Goal: Information Seeking & Learning: Learn about a topic

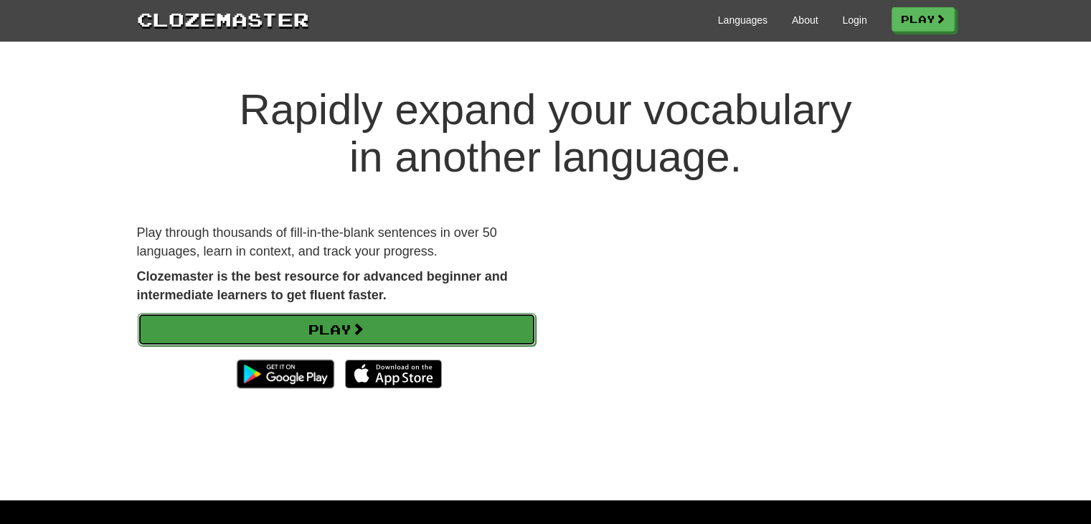
click at [498, 330] on link "Play" at bounding box center [337, 329] width 398 height 33
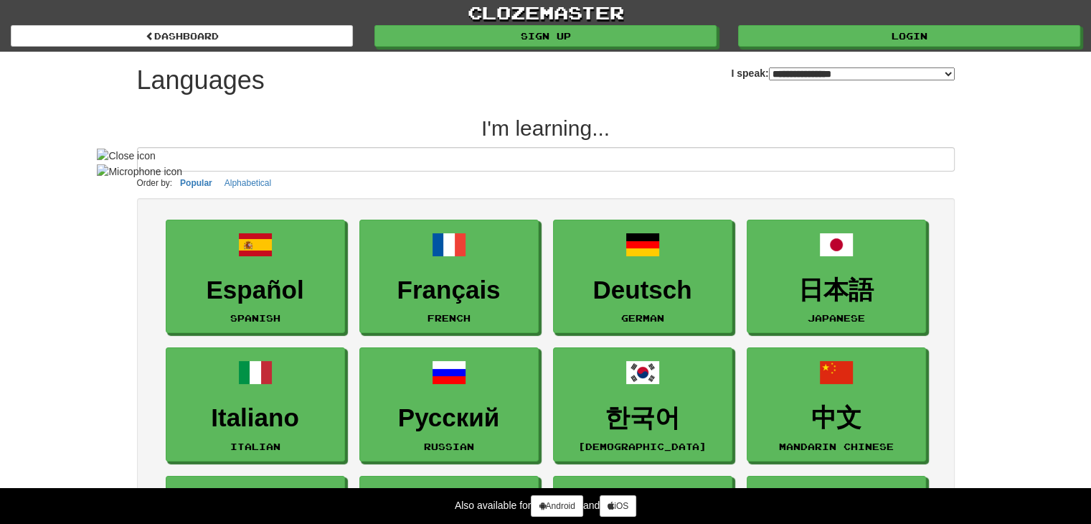
click at [788, 69] on select "**********" at bounding box center [862, 73] width 186 height 13
select select "*******"
click at [769, 67] on select "**********" at bounding box center [862, 73] width 186 height 13
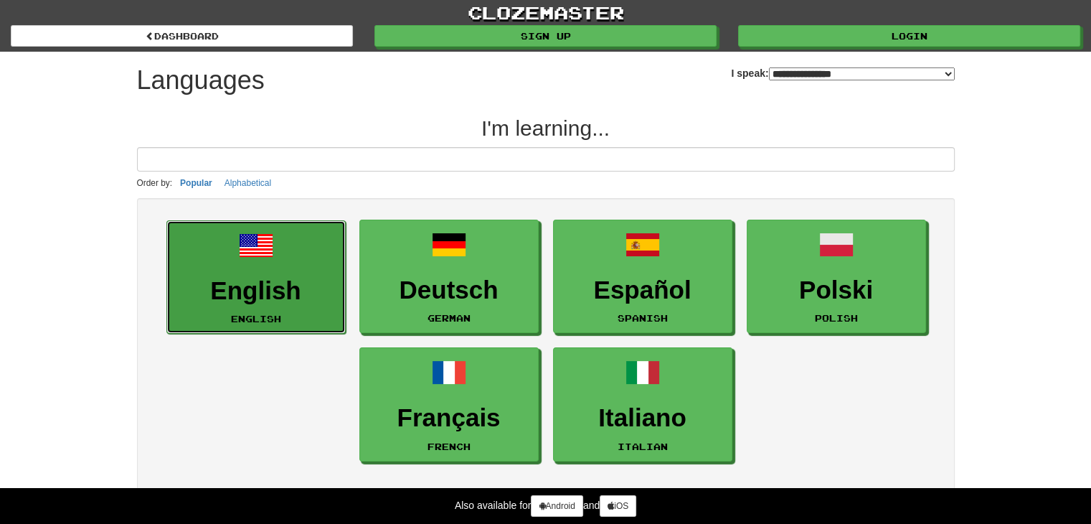
click at [248, 263] on link "English English" at bounding box center [255, 277] width 179 height 114
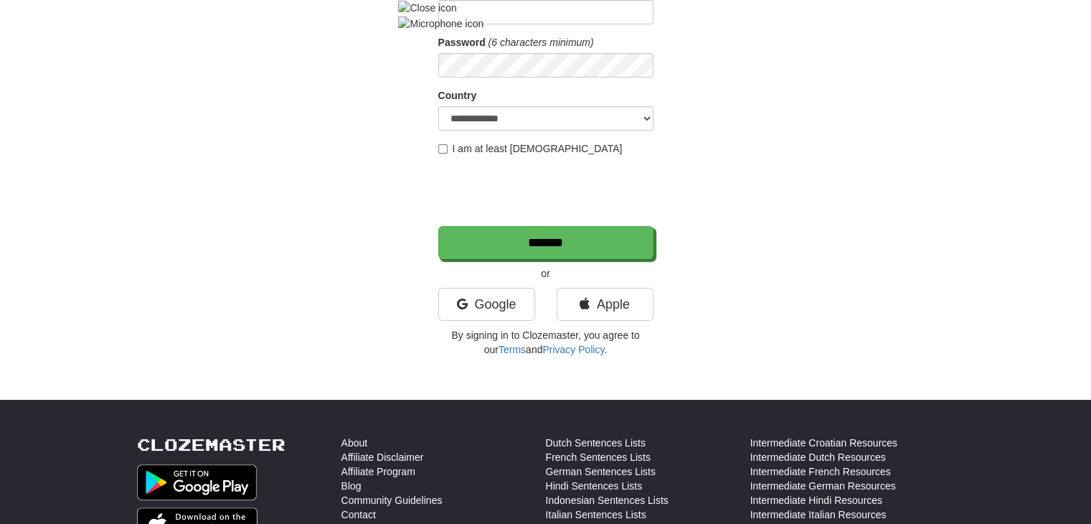
scroll to position [215, 0]
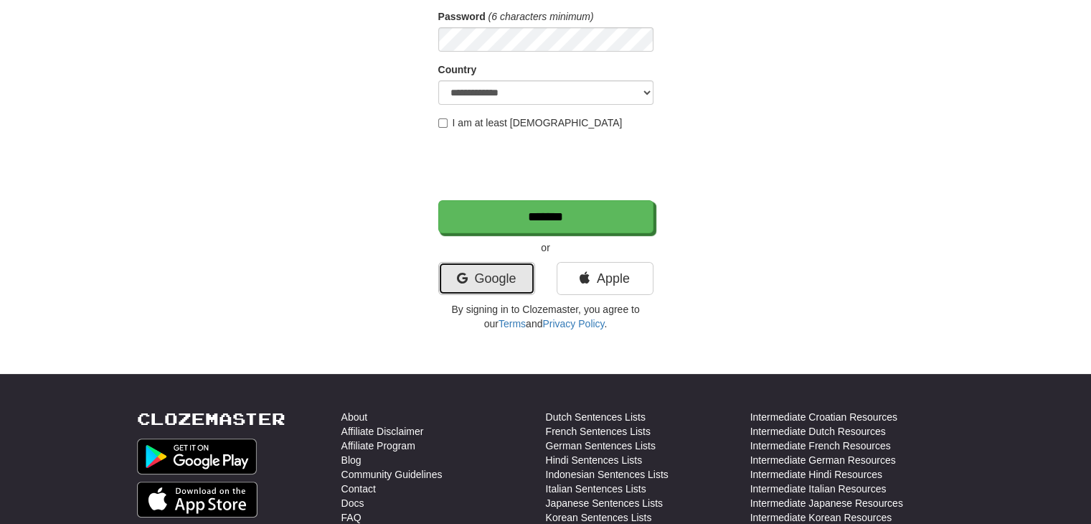
click at [501, 282] on link "Google" at bounding box center [486, 278] width 97 height 33
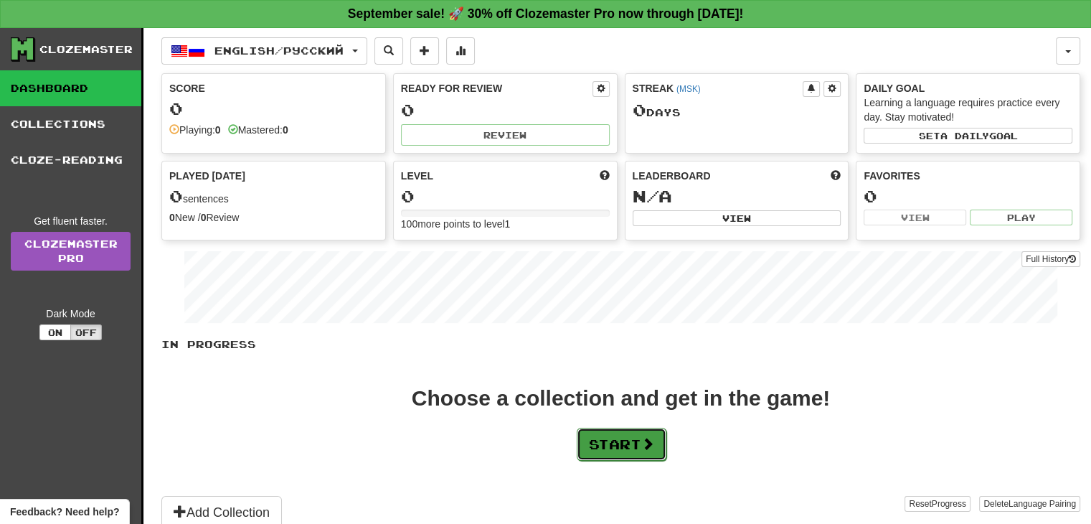
click at [645, 430] on button "Start" at bounding box center [622, 444] width 90 height 33
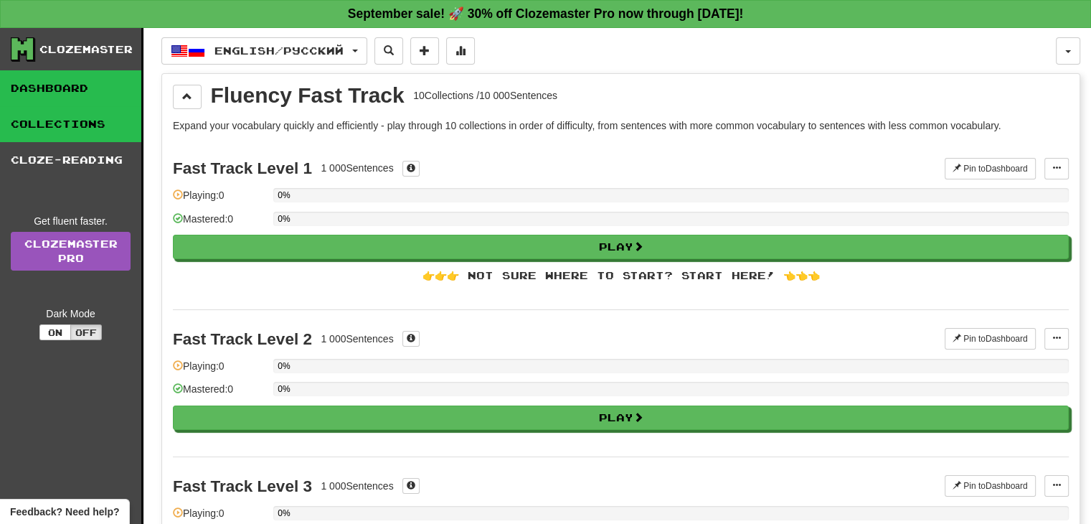
click at [78, 85] on link "Dashboard" at bounding box center [70, 88] width 141 height 36
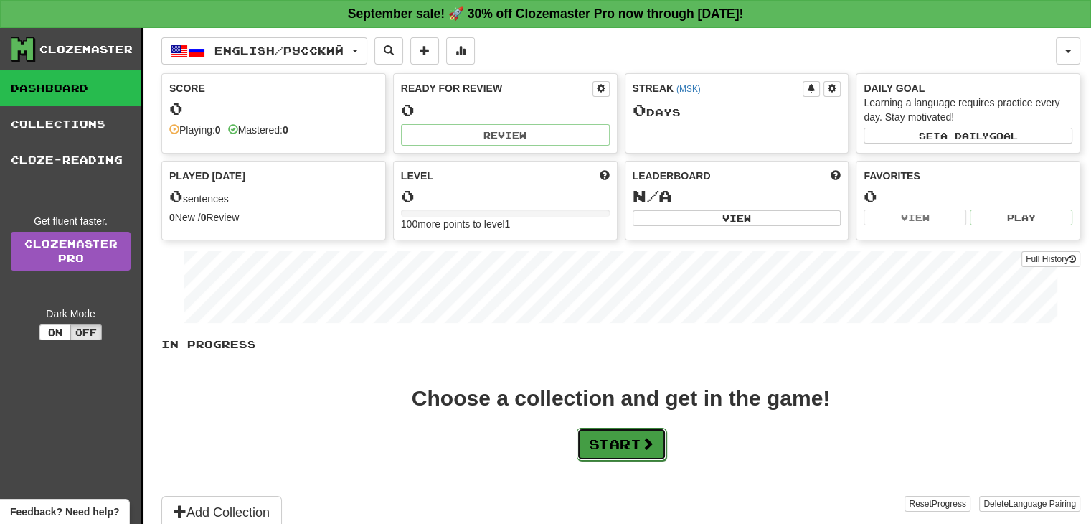
click at [599, 453] on button "Start" at bounding box center [622, 444] width 90 height 33
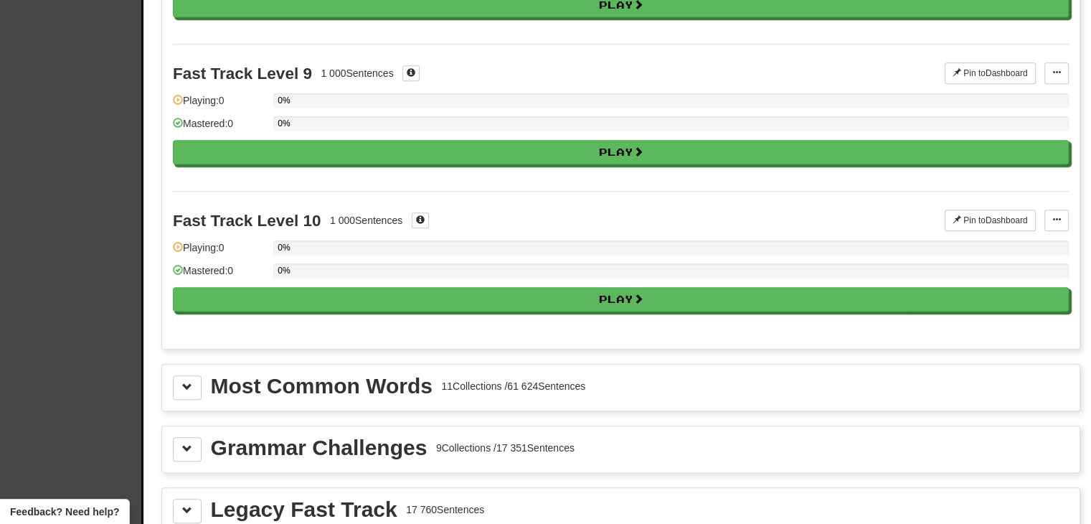
scroll to position [1148, 0]
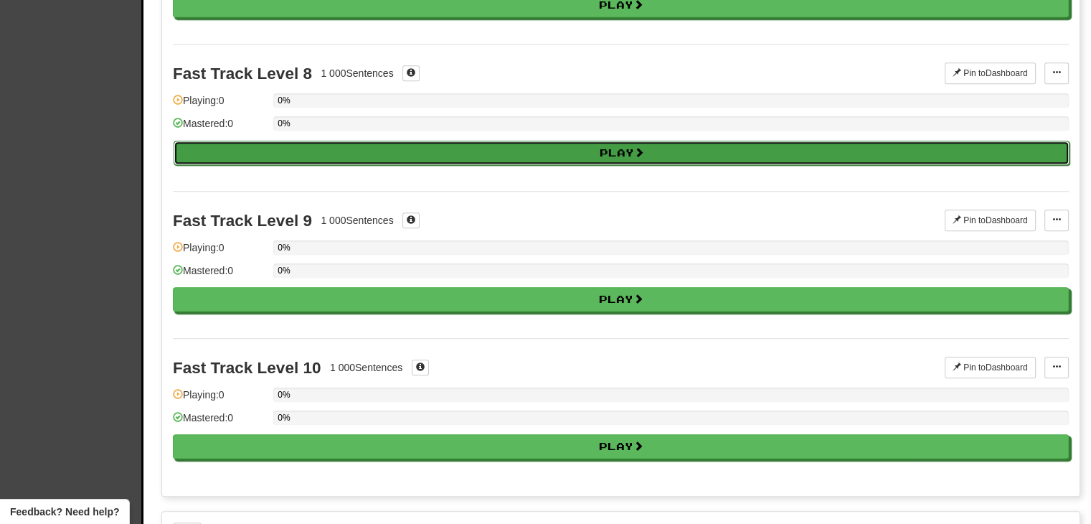
click at [635, 145] on button "Play" at bounding box center [622, 153] width 896 height 24
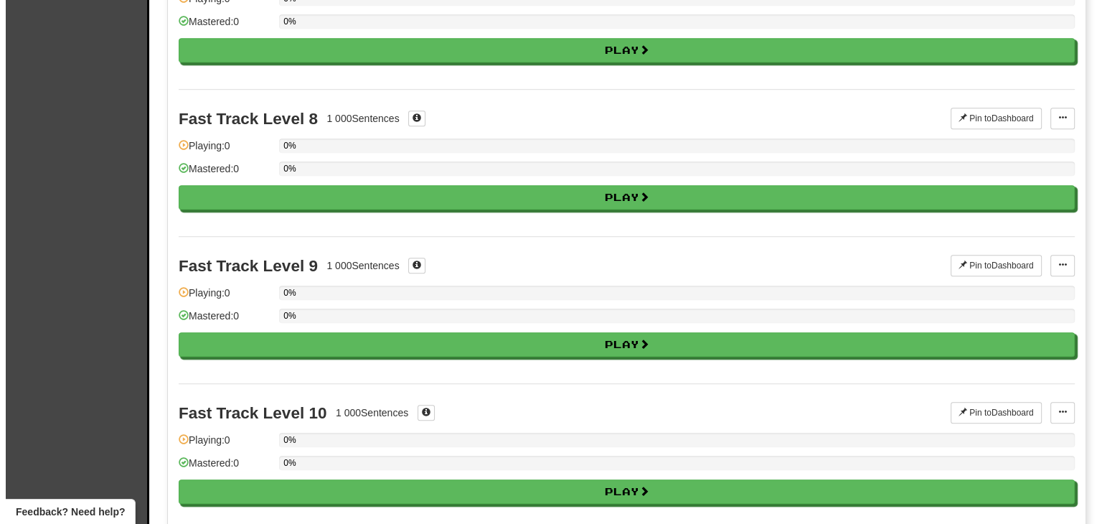
scroll to position [932, 0]
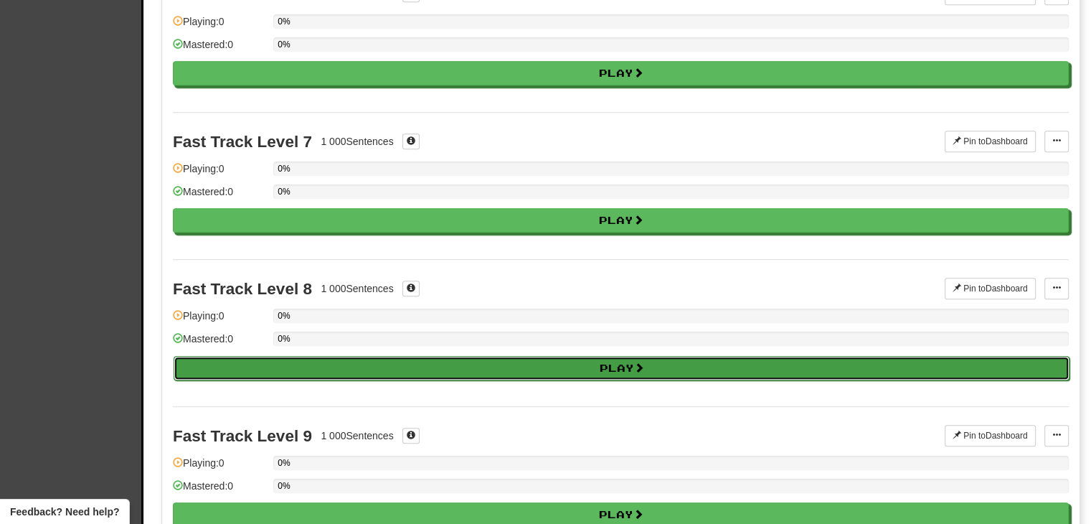
click at [357, 359] on button "Play" at bounding box center [622, 368] width 896 height 24
select select "**"
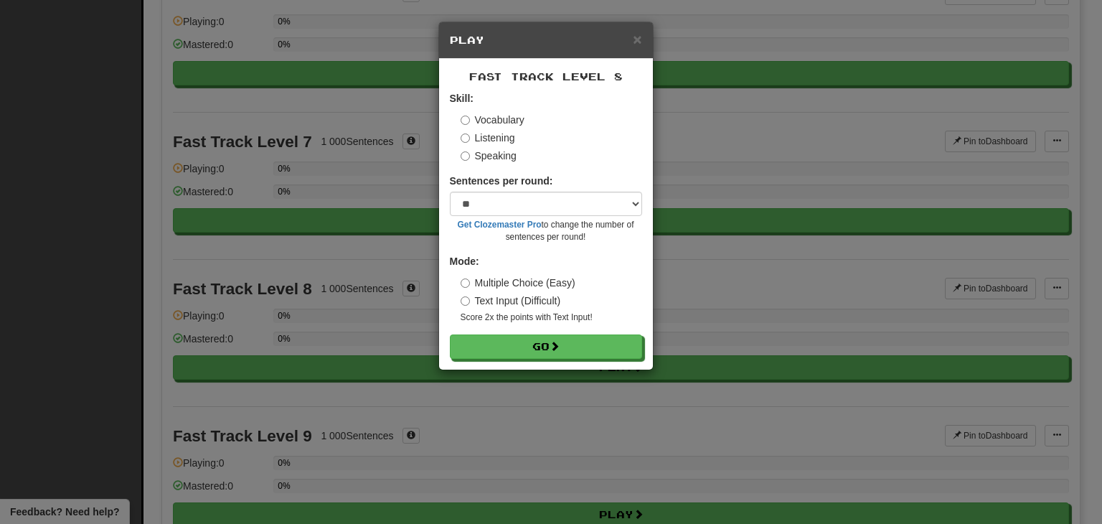
click at [491, 296] on label "Text Input (Difficult)" at bounding box center [511, 300] width 100 height 14
click at [566, 341] on button "Go" at bounding box center [546, 347] width 192 height 24
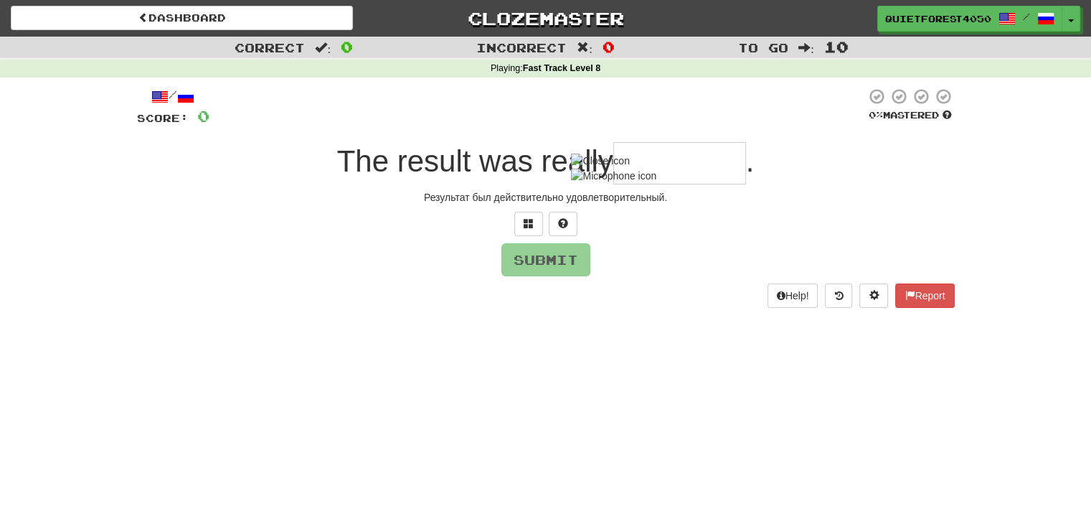
click at [673, 161] on input "text" at bounding box center [679, 163] width 133 height 42
type input "**********"
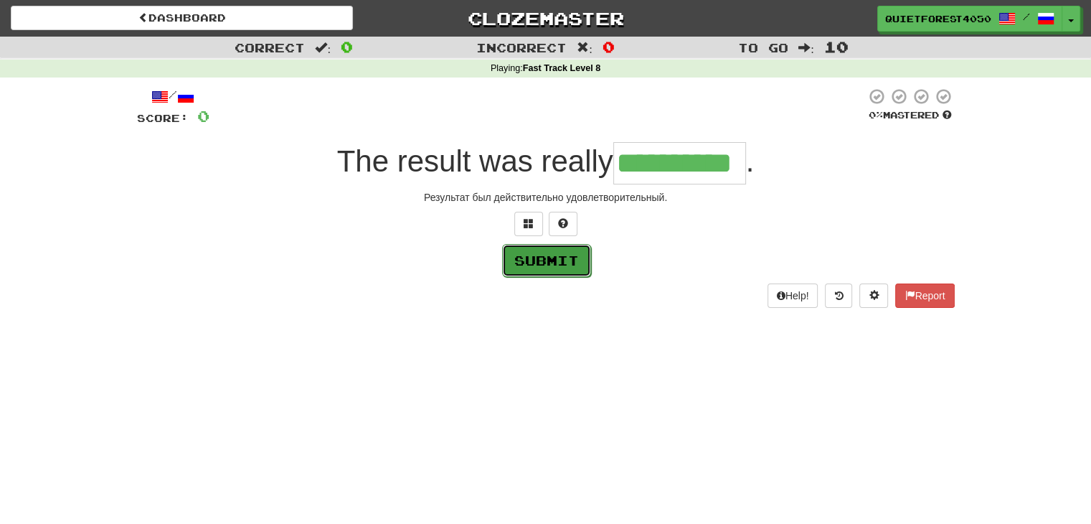
click at [548, 268] on button "Submit" at bounding box center [546, 260] width 89 height 33
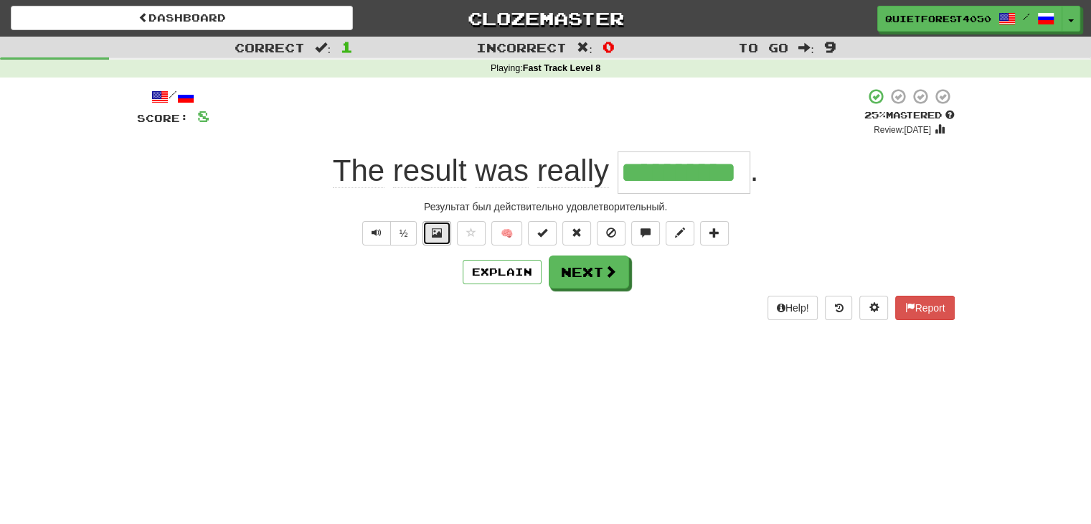
click at [444, 230] on button at bounding box center [436, 233] width 29 height 24
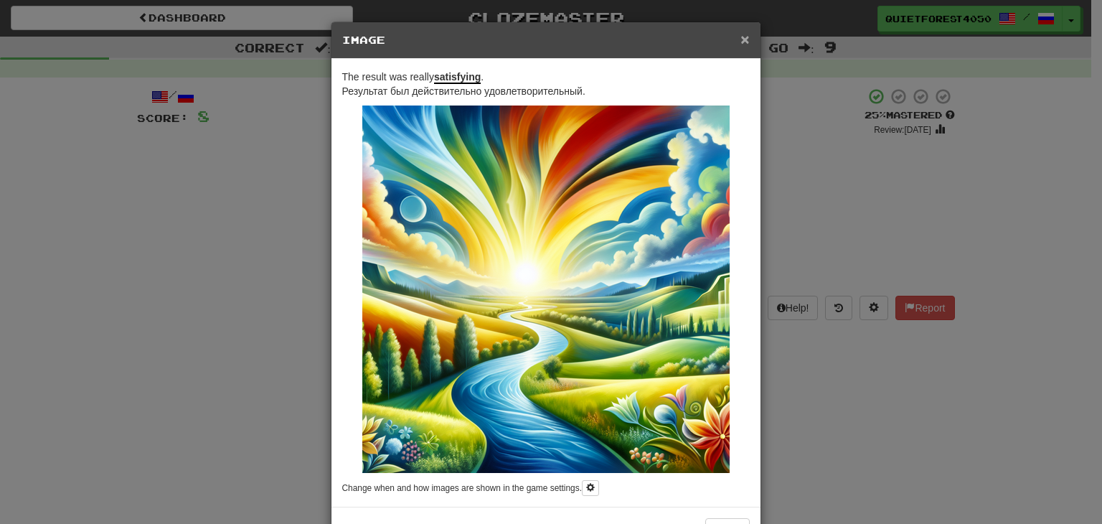
click at [740, 38] on span "×" at bounding box center [744, 39] width 9 height 16
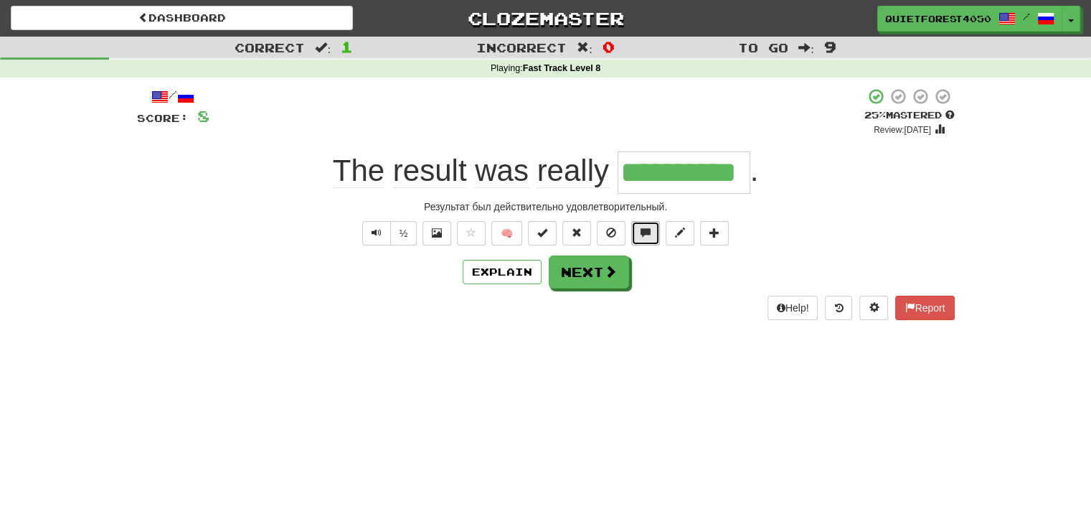
click at [649, 233] on span at bounding box center [646, 232] width 10 height 10
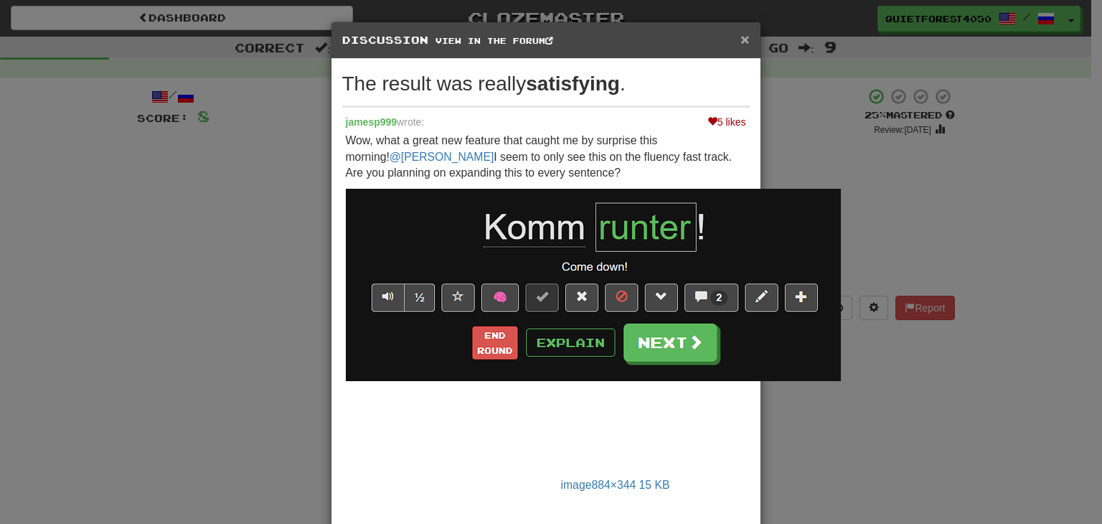
click at [740, 41] on span "×" at bounding box center [744, 39] width 9 height 16
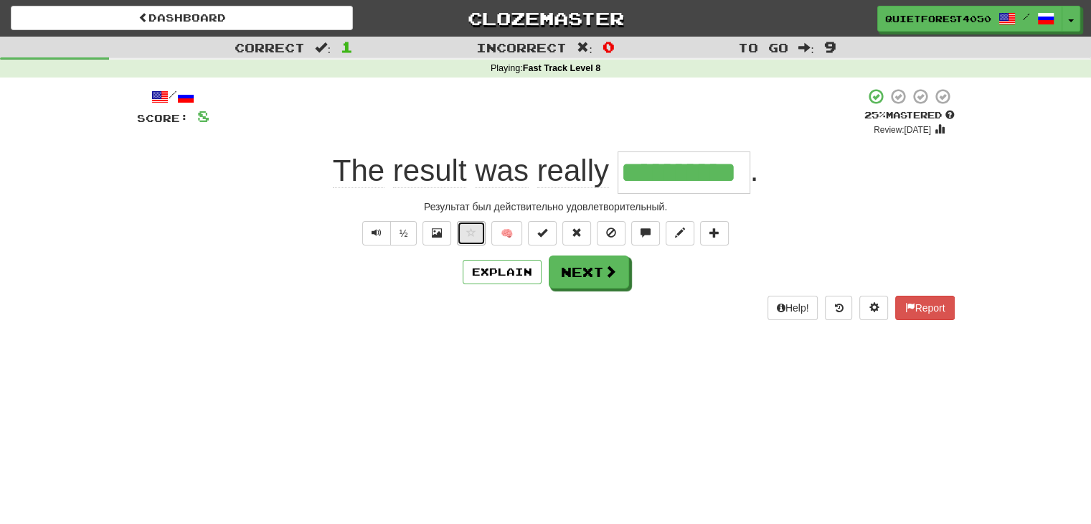
click at [470, 230] on span at bounding box center [471, 232] width 10 height 10
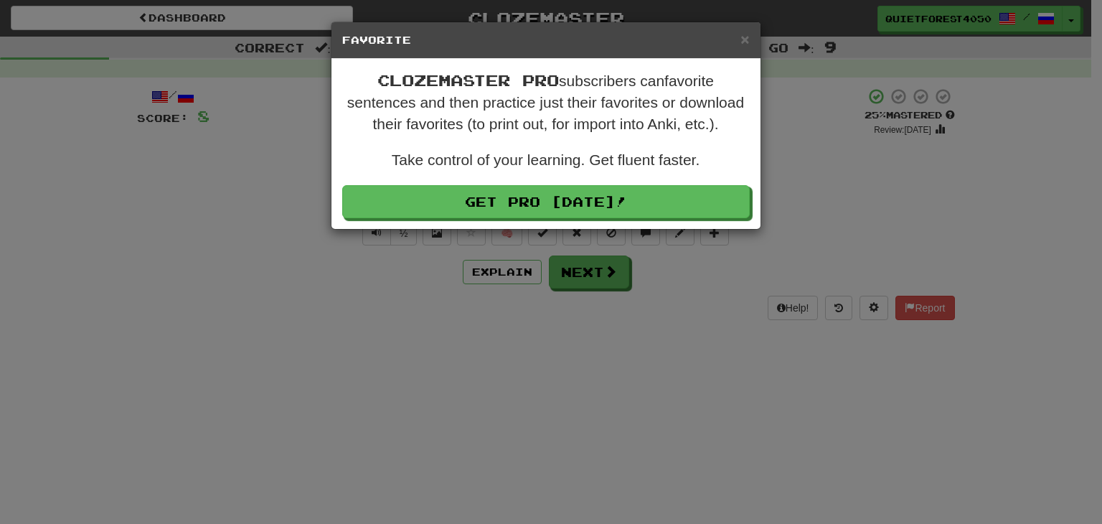
click at [752, 38] on div "× Favorite" at bounding box center [545, 40] width 429 height 37
click at [749, 38] on div "× Favorite" at bounding box center [545, 40] width 429 height 37
click at [748, 38] on span "×" at bounding box center [744, 39] width 9 height 16
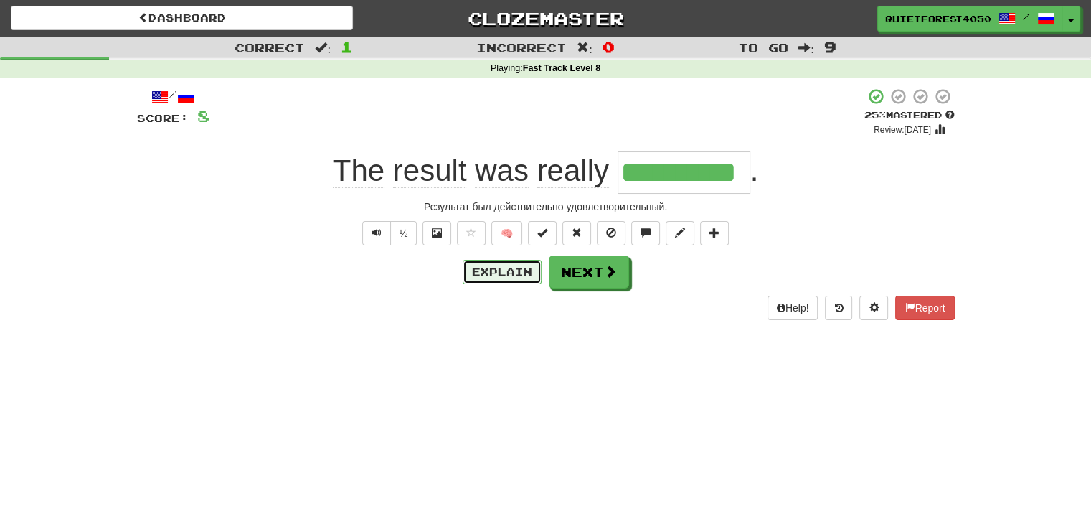
click at [491, 273] on button "Explain" at bounding box center [502, 272] width 79 height 24
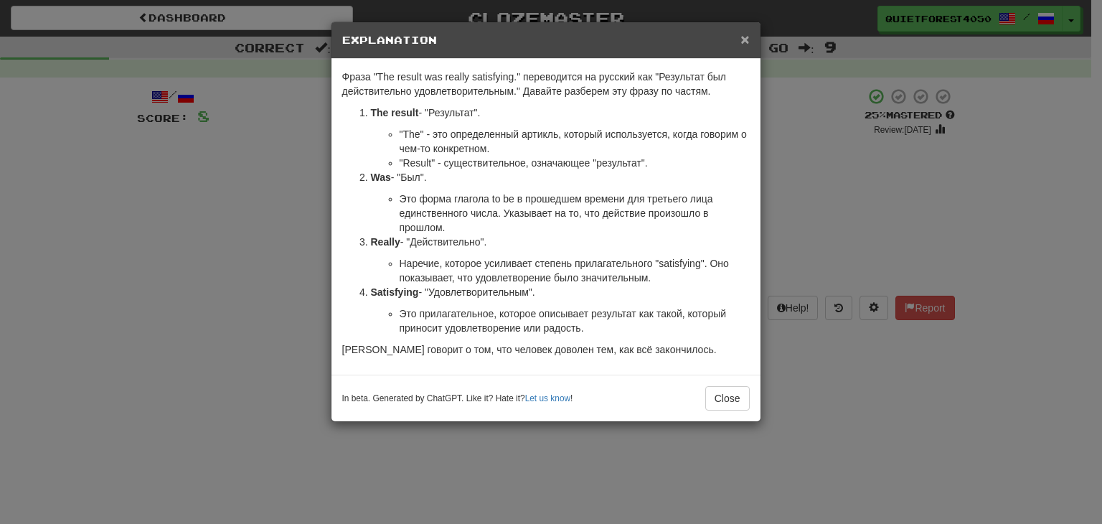
click at [743, 37] on span "×" at bounding box center [744, 39] width 9 height 16
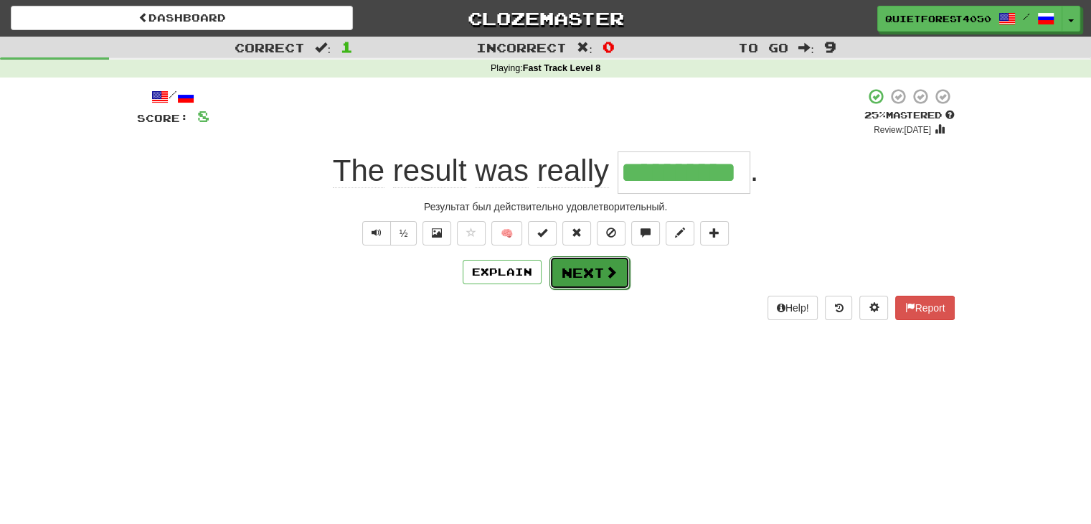
click at [584, 276] on button "Next" at bounding box center [589, 272] width 80 height 33
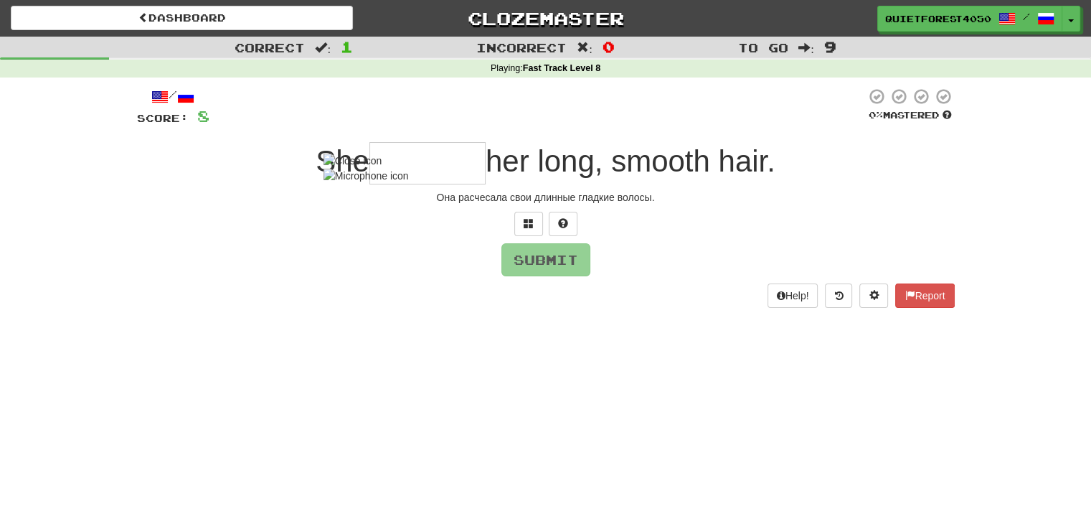
click at [408, 171] on input "text" at bounding box center [427, 163] width 116 height 42
type input "*******"
click at [539, 270] on button "Submit" at bounding box center [546, 260] width 89 height 33
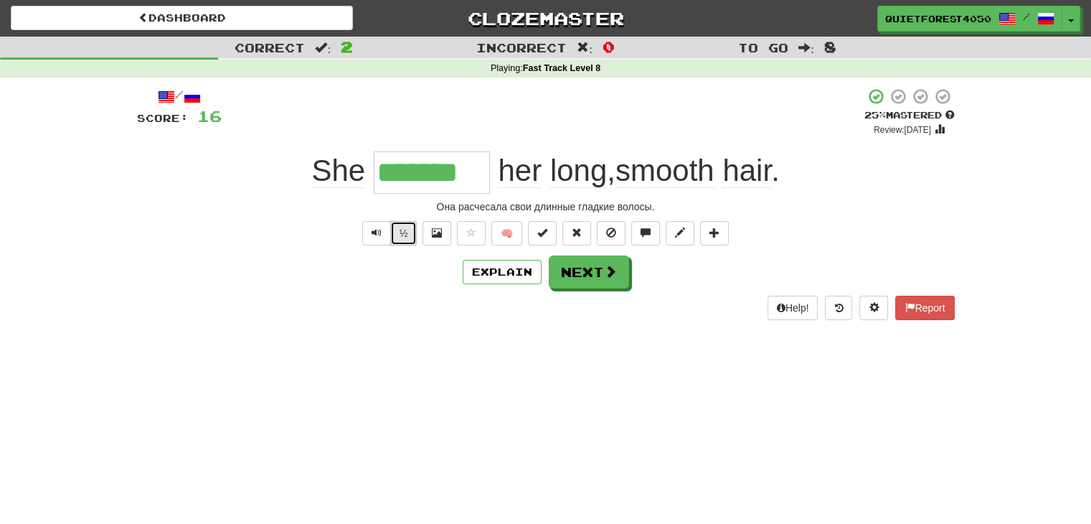
click at [410, 236] on button "½" at bounding box center [403, 233] width 27 height 24
click at [404, 237] on button "½" at bounding box center [403, 233] width 27 height 24
click at [395, 283] on div "Explain Next" at bounding box center [546, 271] width 818 height 33
click at [666, 173] on span "smooth" at bounding box center [664, 171] width 99 height 34
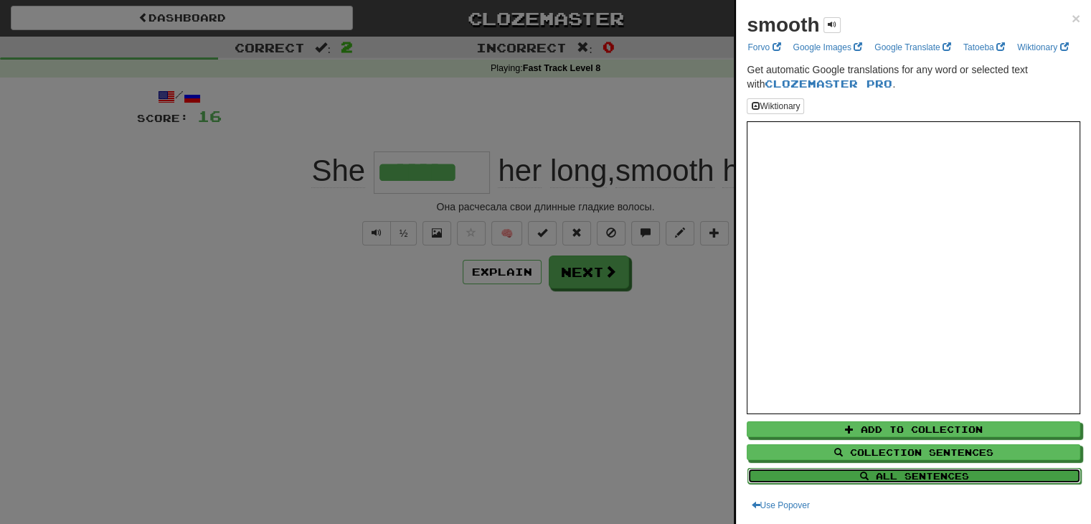
click at [907, 477] on button "All Sentences" at bounding box center [914, 476] width 334 height 16
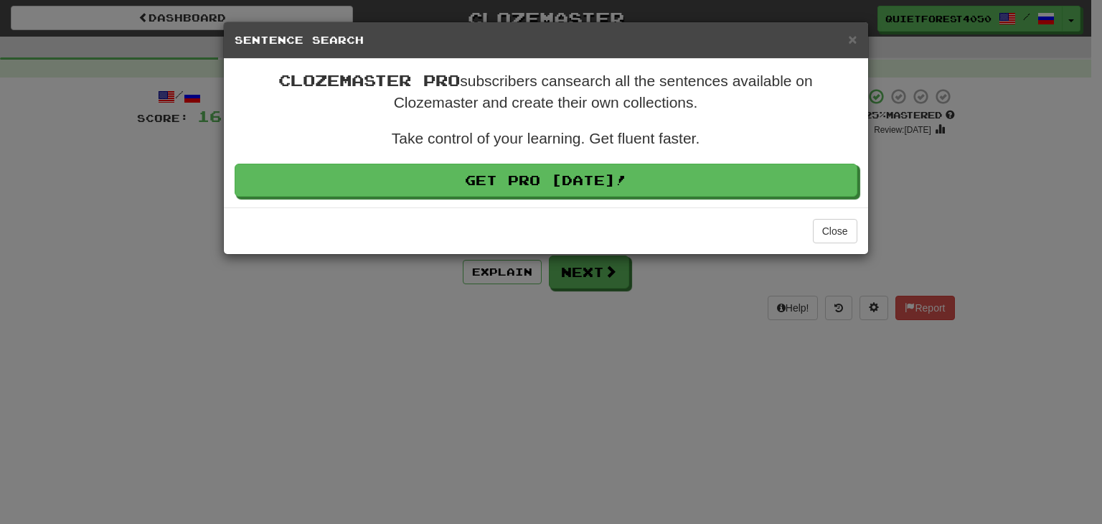
click at [846, 37] on h5 "Sentence Search" at bounding box center [546, 40] width 623 height 14
click at [851, 39] on span "×" at bounding box center [852, 39] width 9 height 16
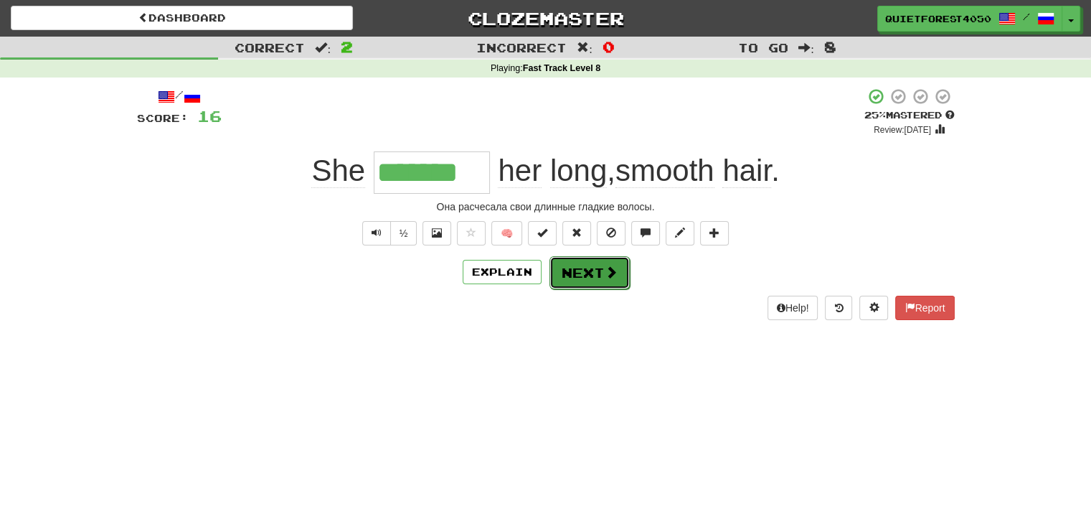
click at [592, 263] on button "Next" at bounding box center [589, 272] width 80 height 33
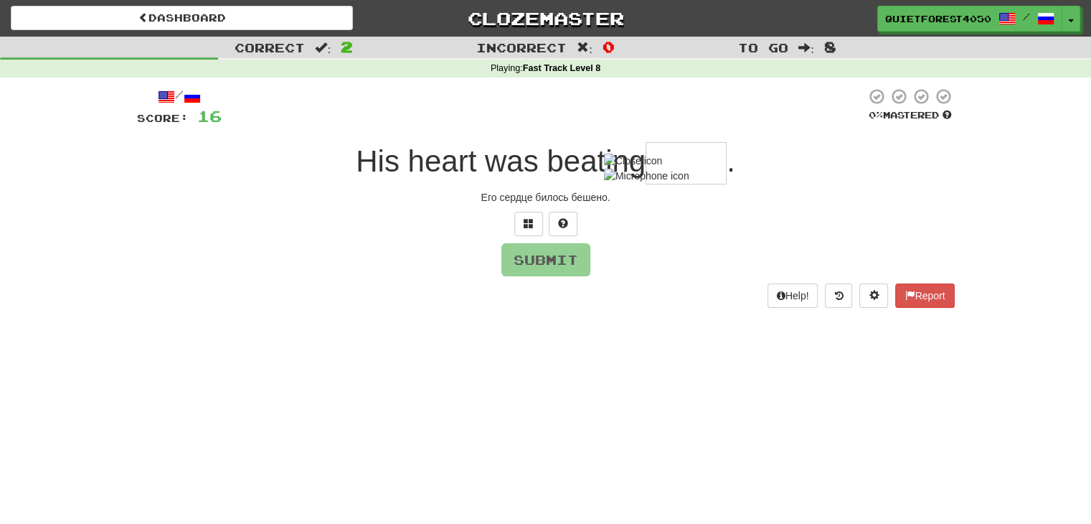
click at [669, 171] on input "text" at bounding box center [686, 163] width 81 height 42
type input "******"
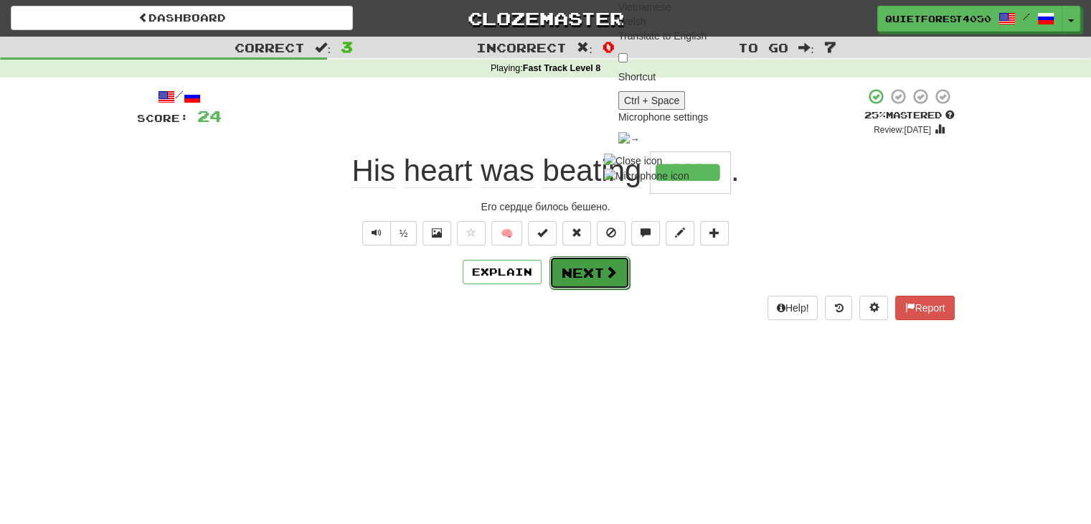
click at [601, 276] on button "Next" at bounding box center [589, 272] width 80 height 33
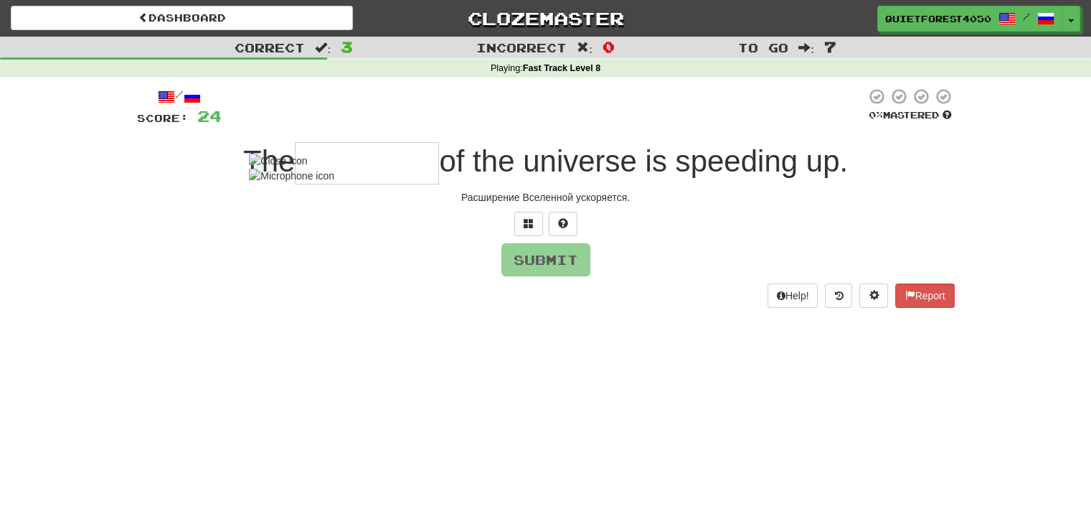
click at [379, 174] on input "text" at bounding box center [367, 163] width 144 height 42
type input "*"
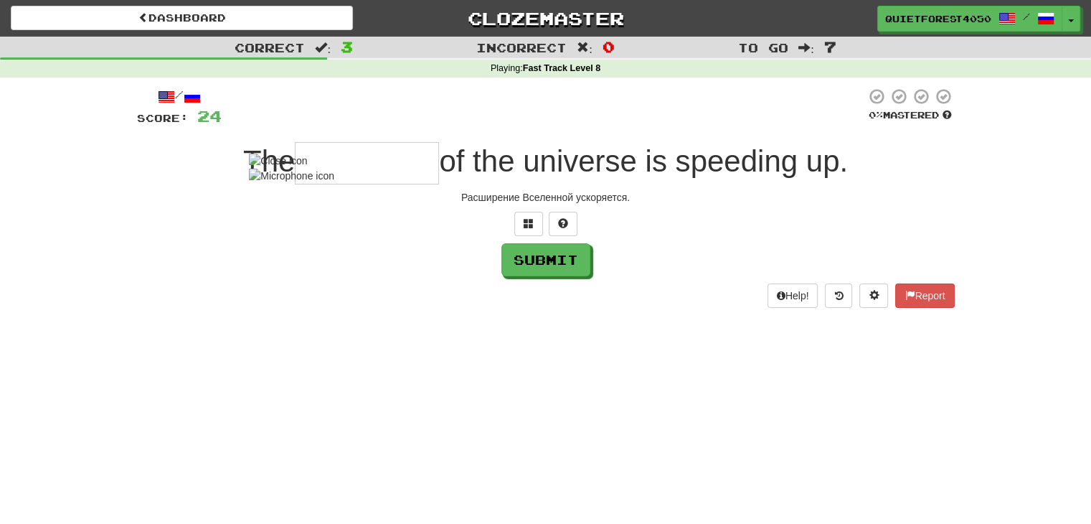
type input "*"
click at [332, 162] on input "text" at bounding box center [367, 163] width 144 height 42
type input "*"
type input "*********"
